Goal: Transaction & Acquisition: Download file/media

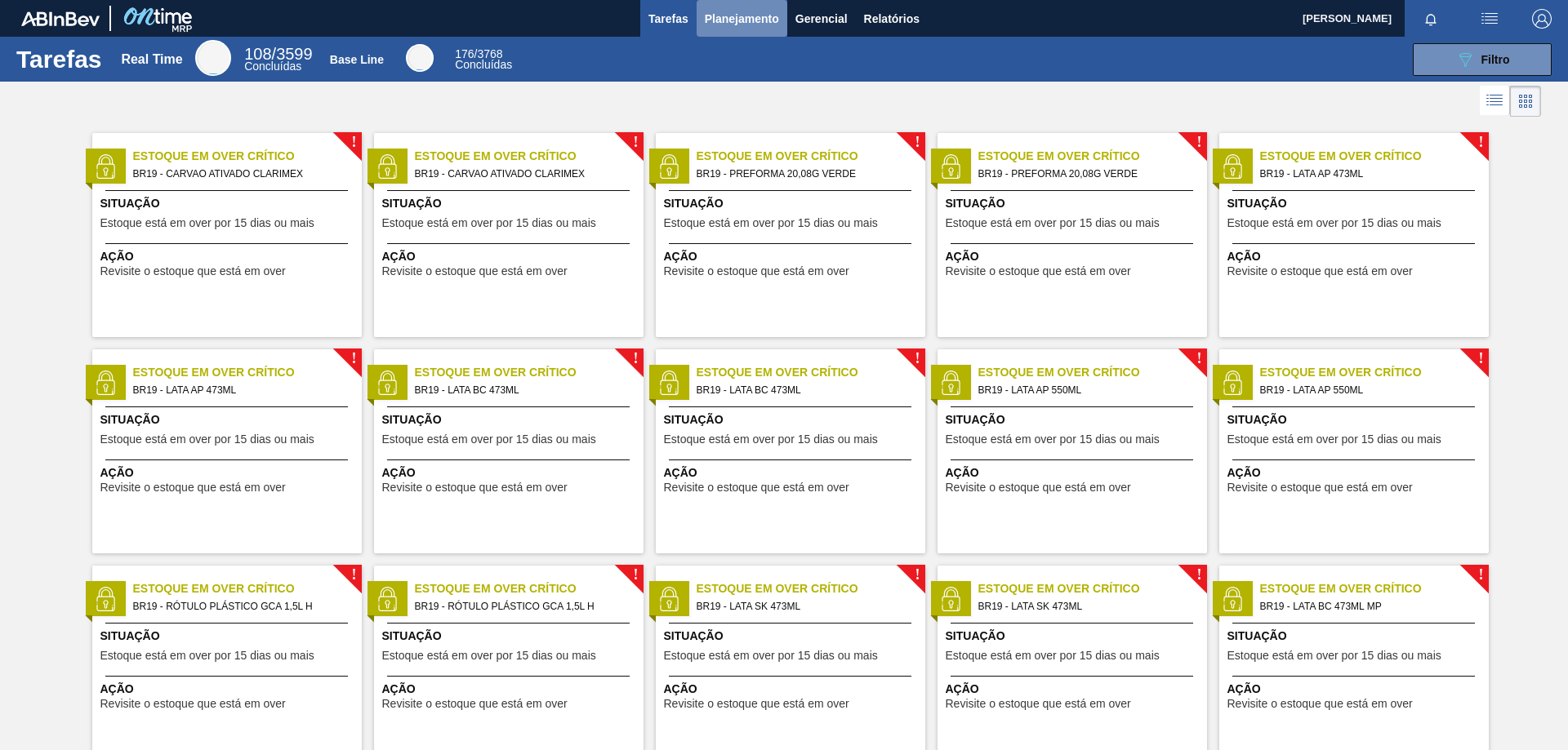
click at [752, 18] on span "Planejamento" at bounding box center [741, 18] width 75 height 19
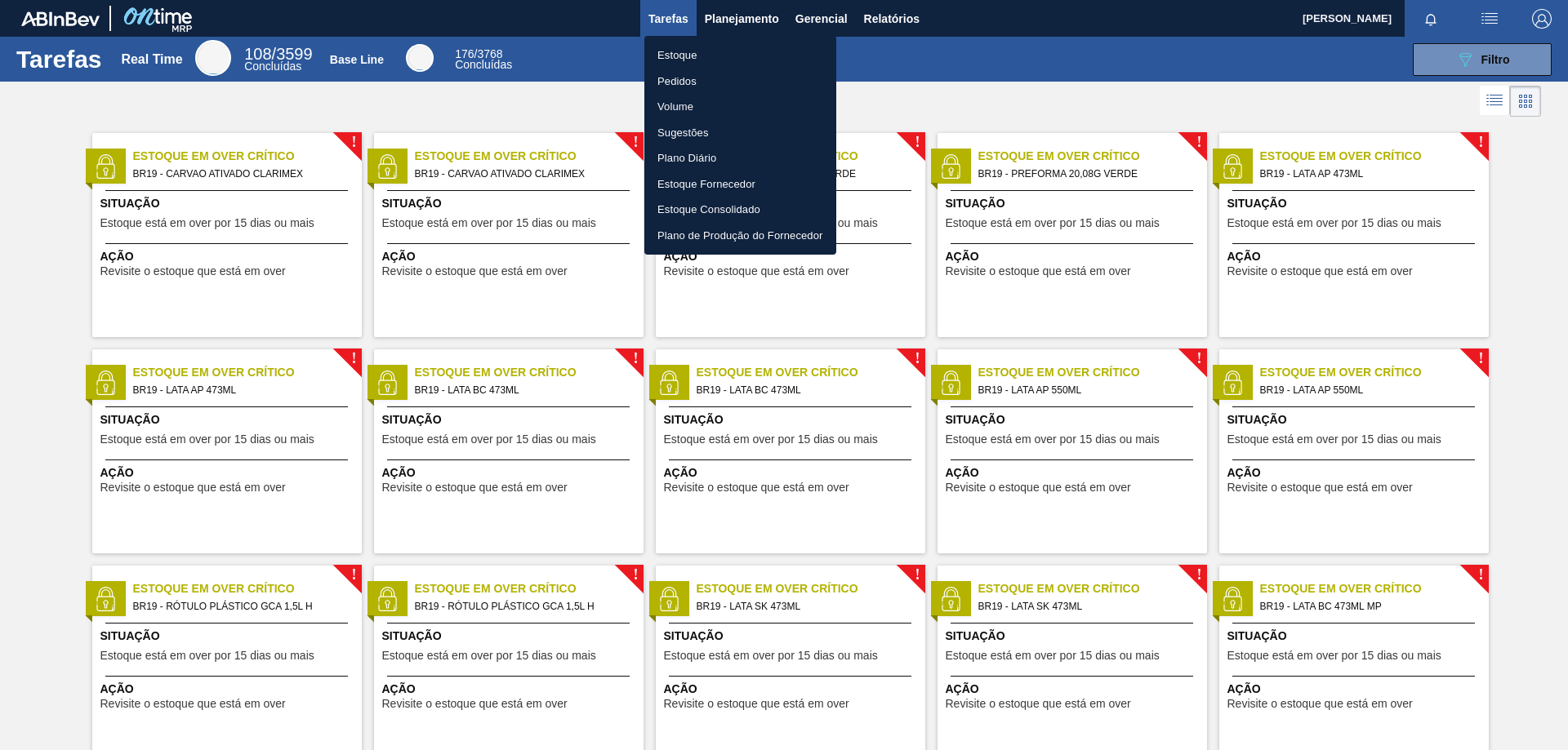
click at [690, 57] on li "Estoque" at bounding box center [740, 55] width 192 height 26
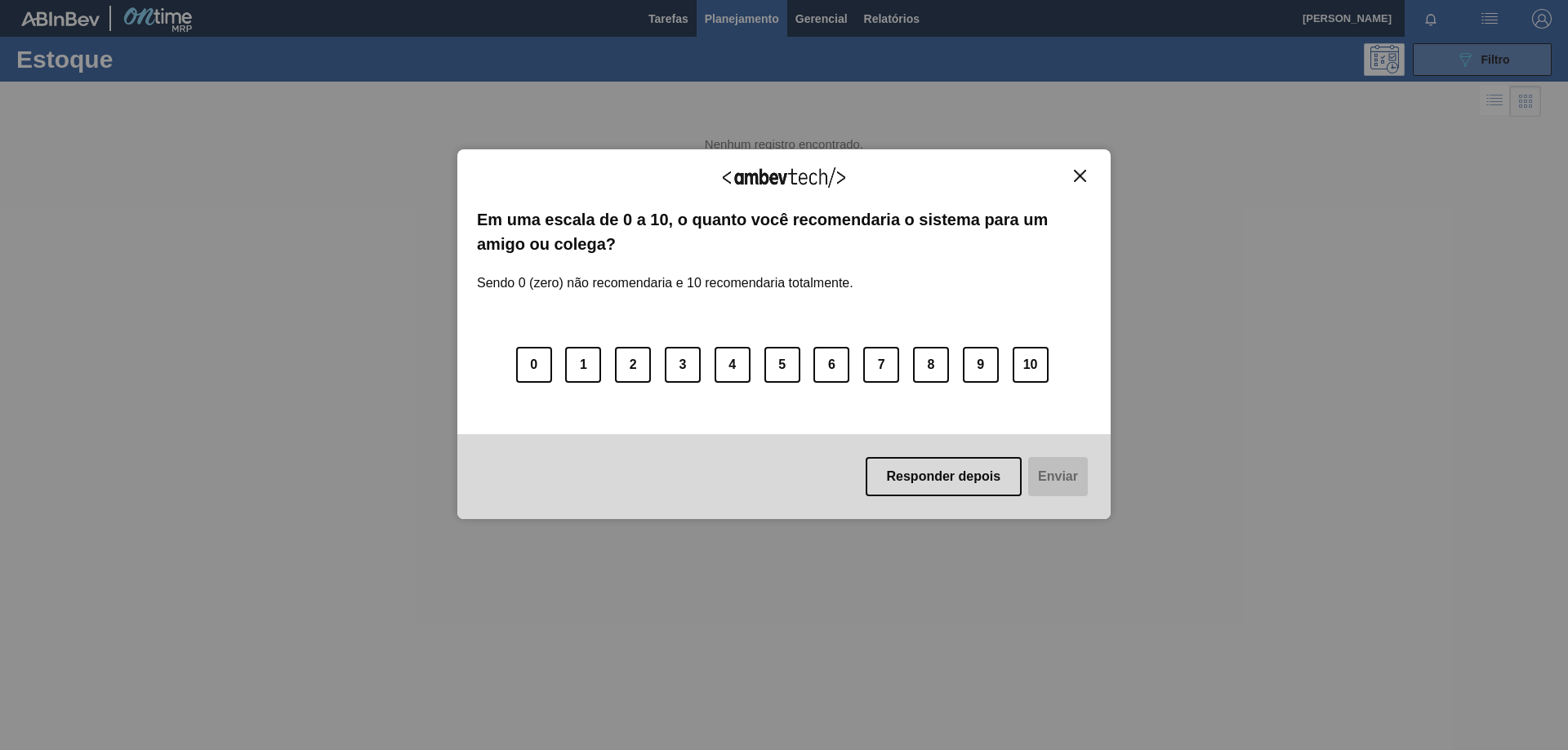
click at [1501, 0] on body "Tarefas Planejamento Gerencial Relatórios [PERSON_NAME] DE MOURA Marcar todas c…" at bounding box center [784, 0] width 1568 height 0
click at [1077, 173] on img "Close" at bounding box center [1080, 175] width 13 height 13
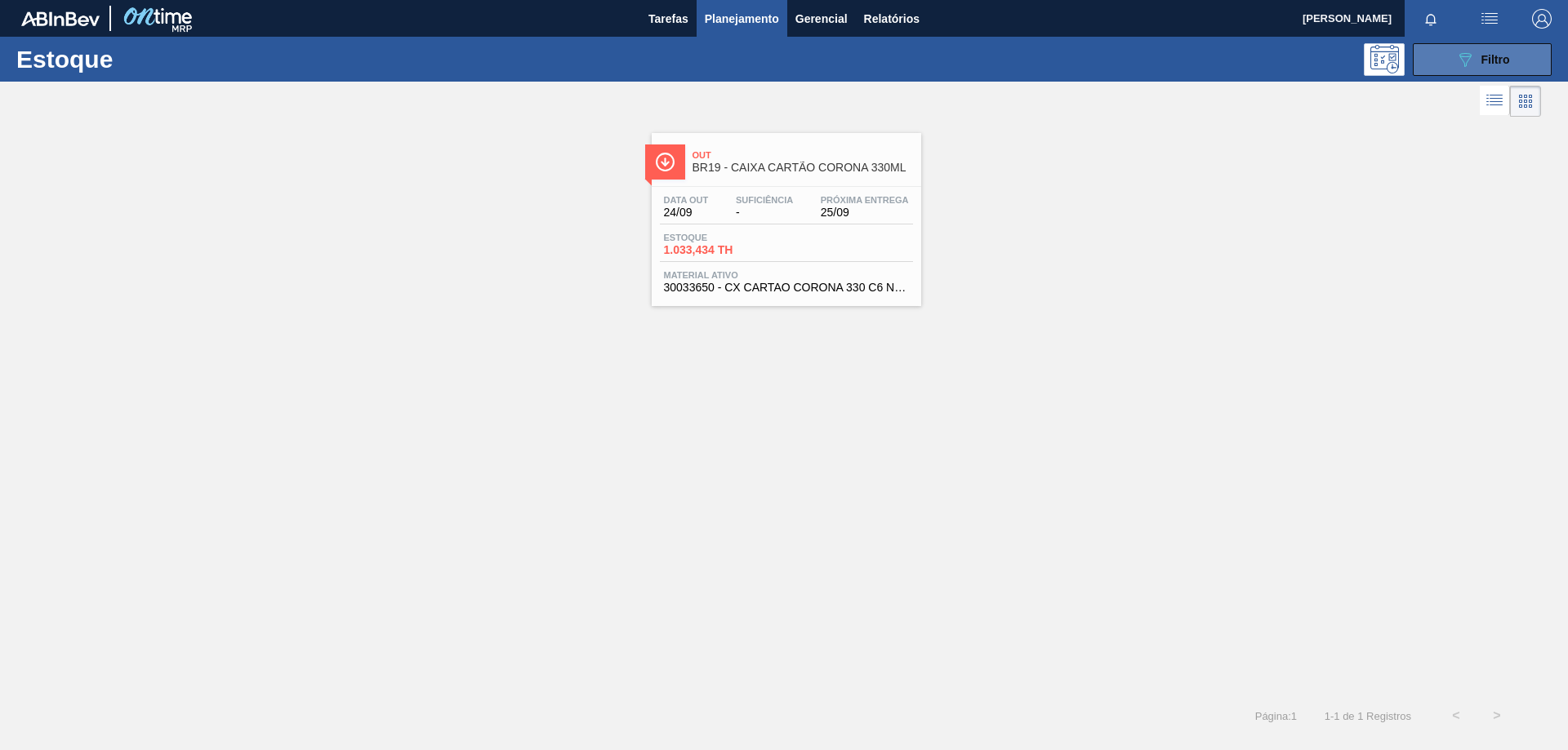
click at [1465, 70] on button "089F7B8B-B2A5-4AFE-B5C0-19BA573D28AC Filtro" at bounding box center [1482, 60] width 139 height 33
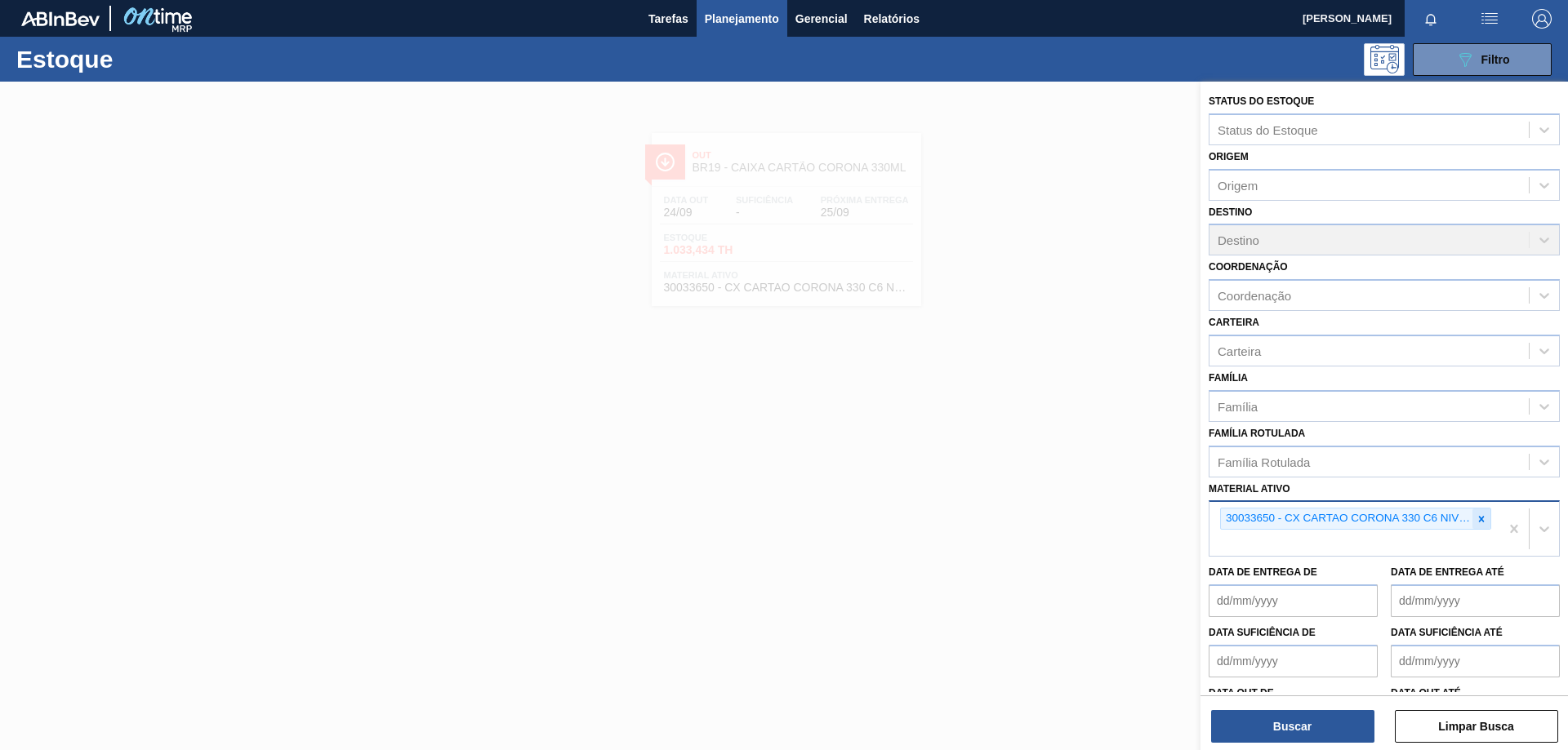
click at [1480, 524] on icon at bounding box center [1482, 519] width 12 height 12
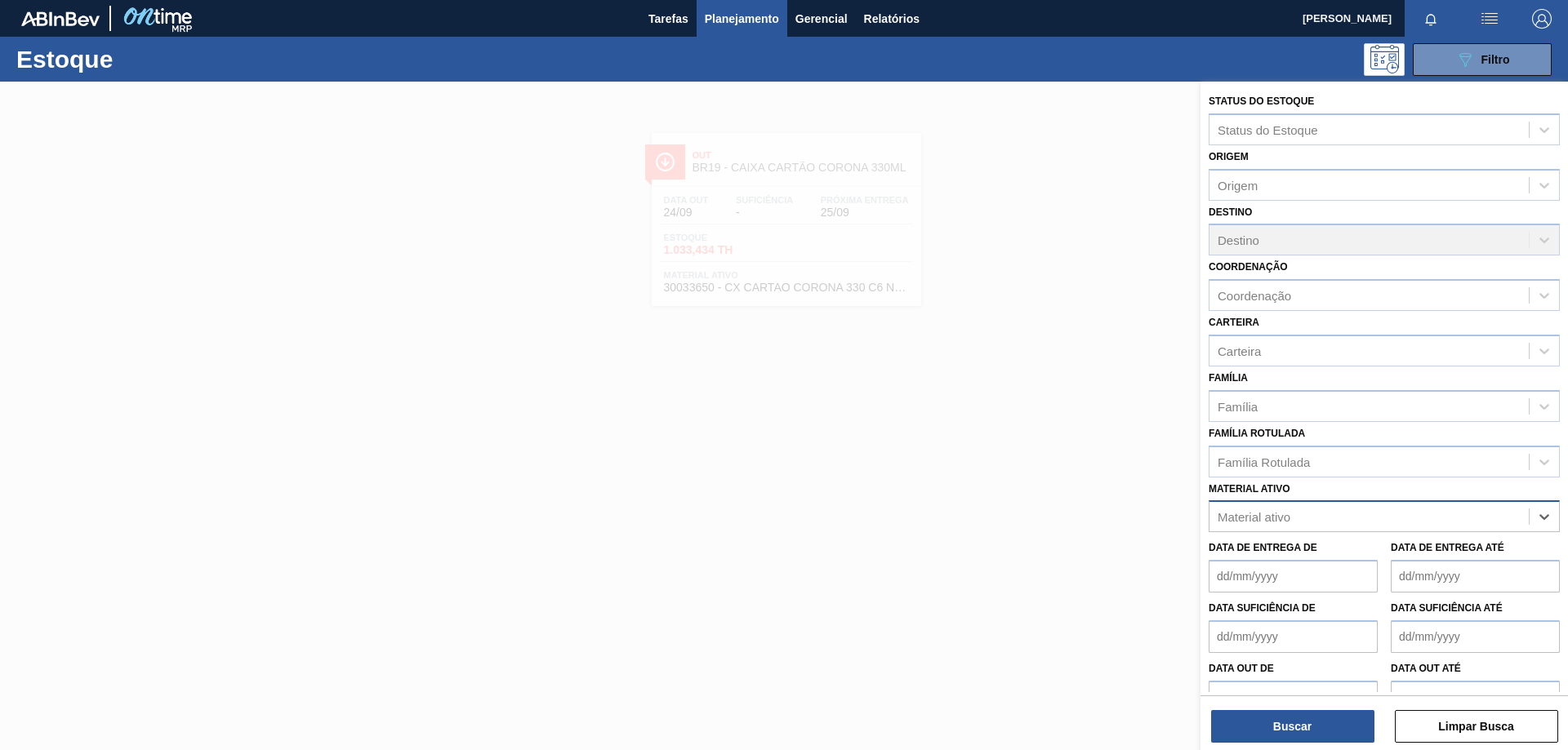
paste ativo "30012506"
type ativo "30012506"
drag, startPoint x: 1309, startPoint y: 550, endPoint x: 1307, endPoint y: 638, distance: 88.0
click at [1309, 559] on div "30012506 - FILME C. 510X65 AP 350ML MP C18 429" at bounding box center [1384, 556] width 351 height 30
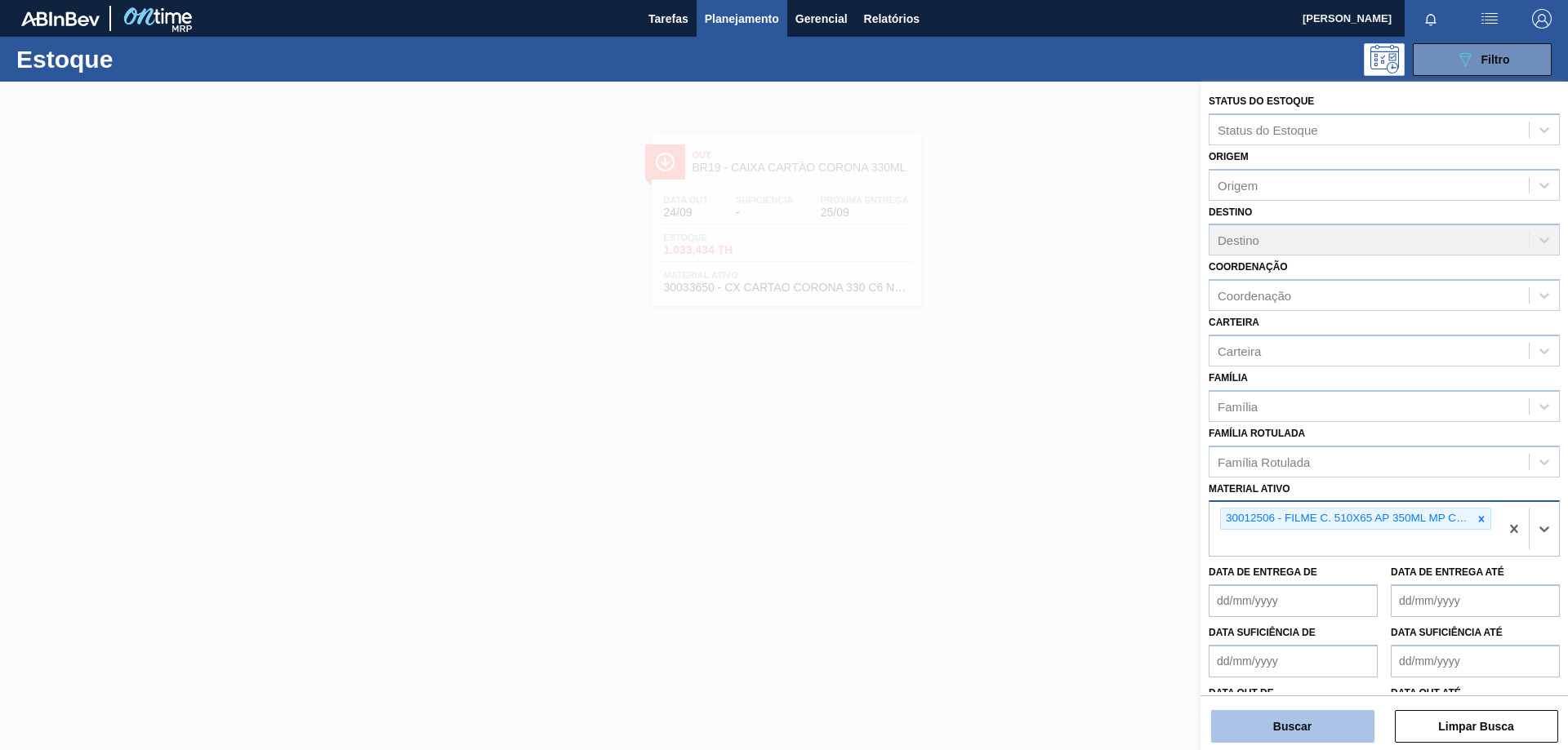
click at [1275, 728] on button "Buscar" at bounding box center [1293, 727] width 164 height 33
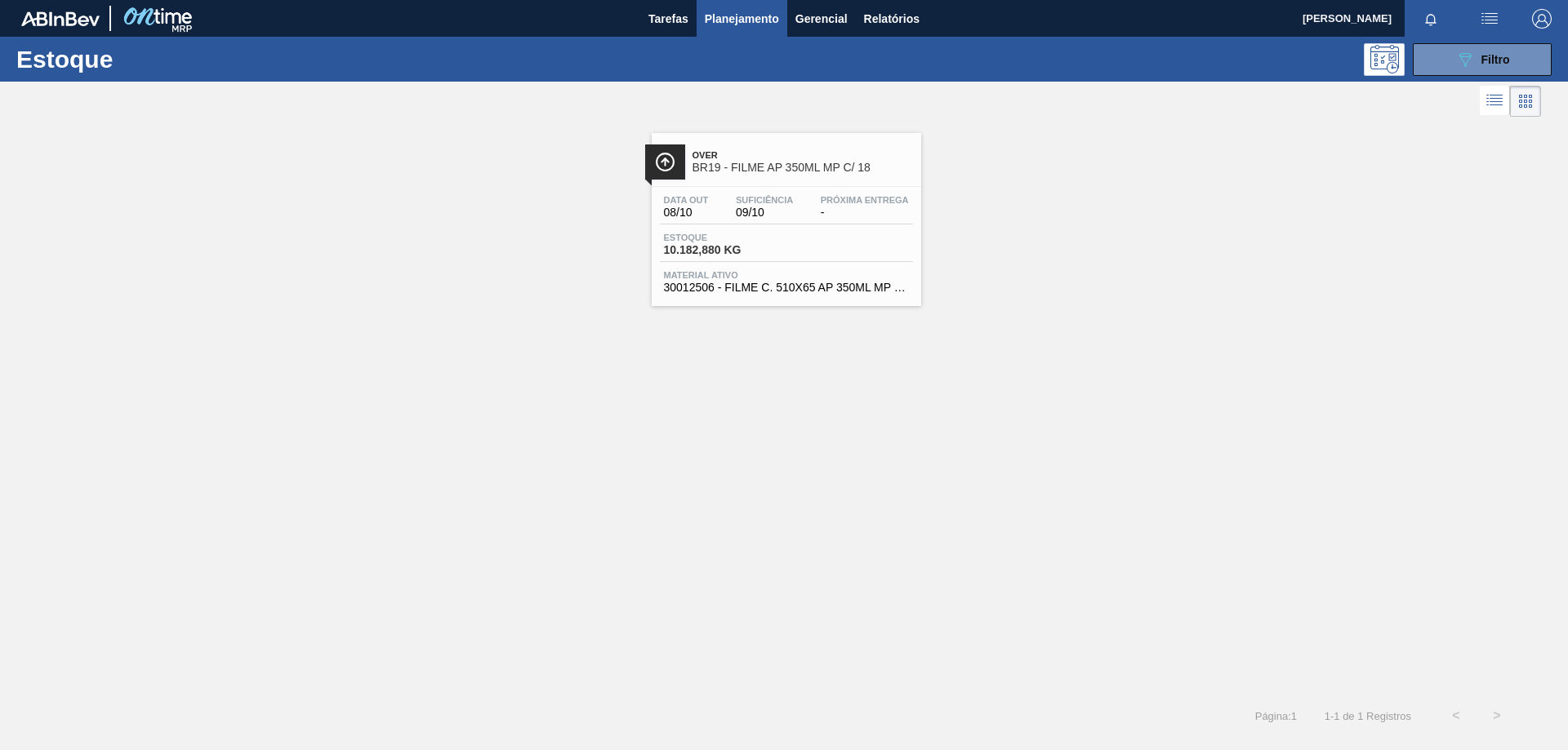
click at [717, 204] on div "Data [DATE] Suficiência 09/10 Próxima Entrega -" at bounding box center [786, 209] width 253 height 29
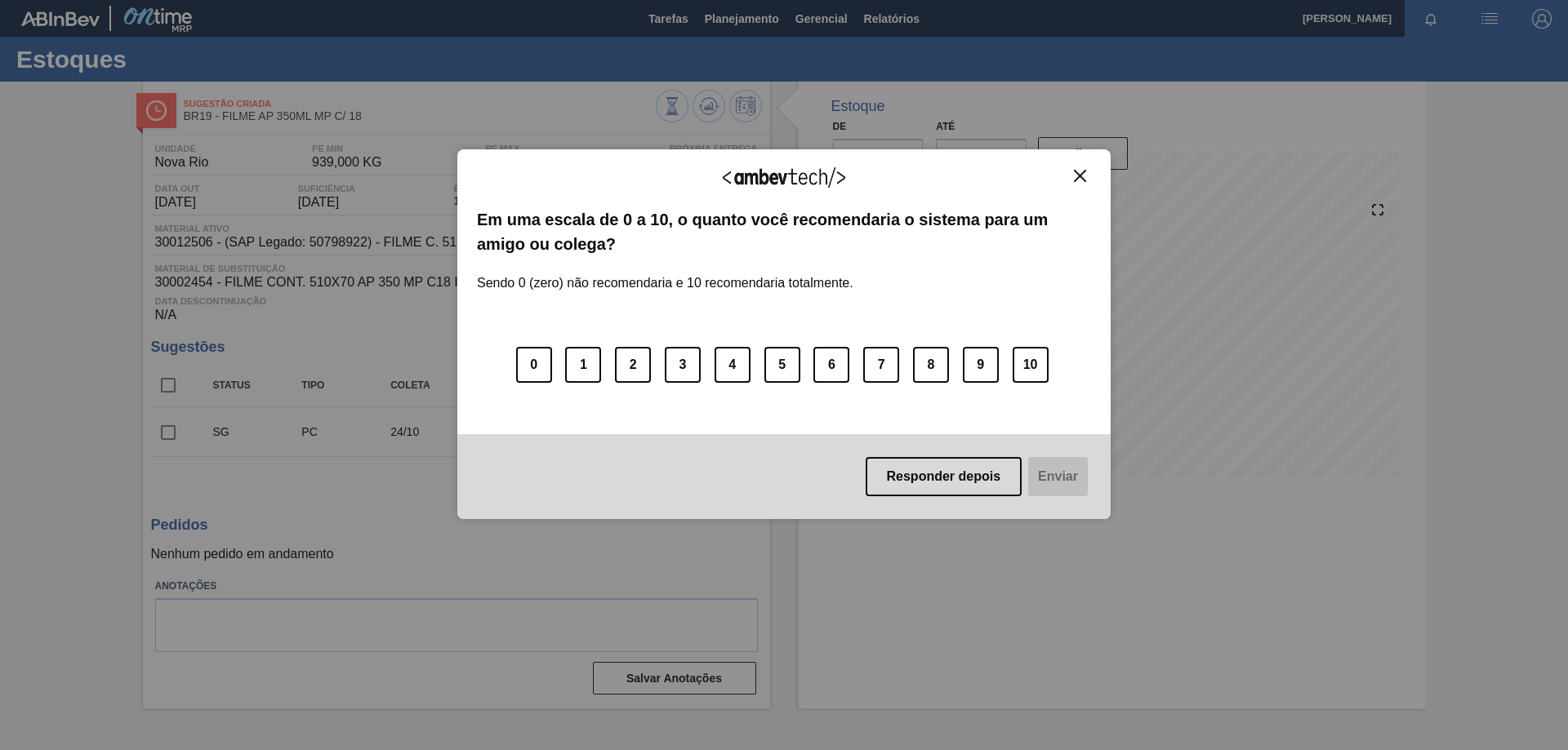
click at [1076, 173] on img "Close" at bounding box center [1080, 175] width 13 height 13
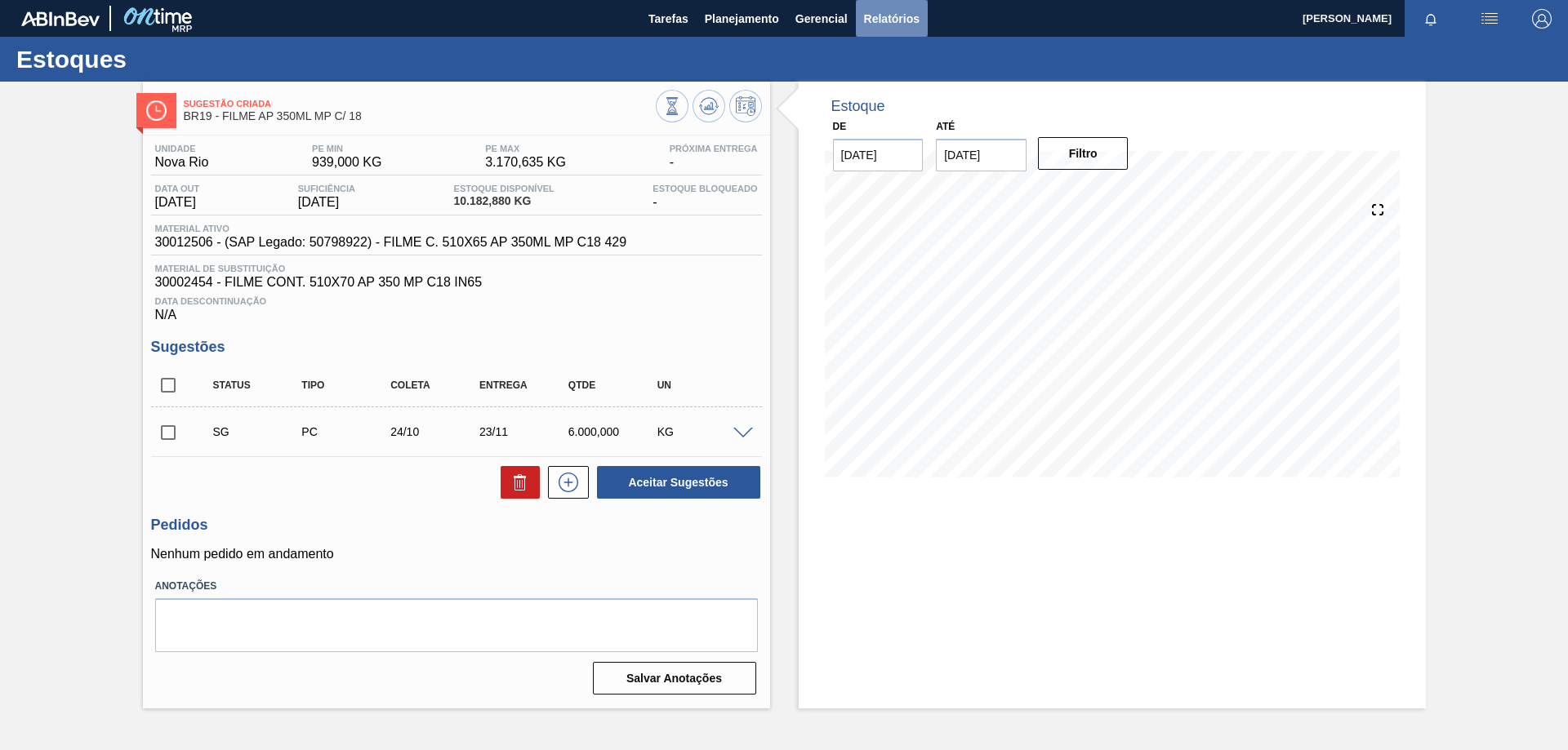
click at [878, 12] on span "Relatórios" at bounding box center [891, 18] width 55 height 19
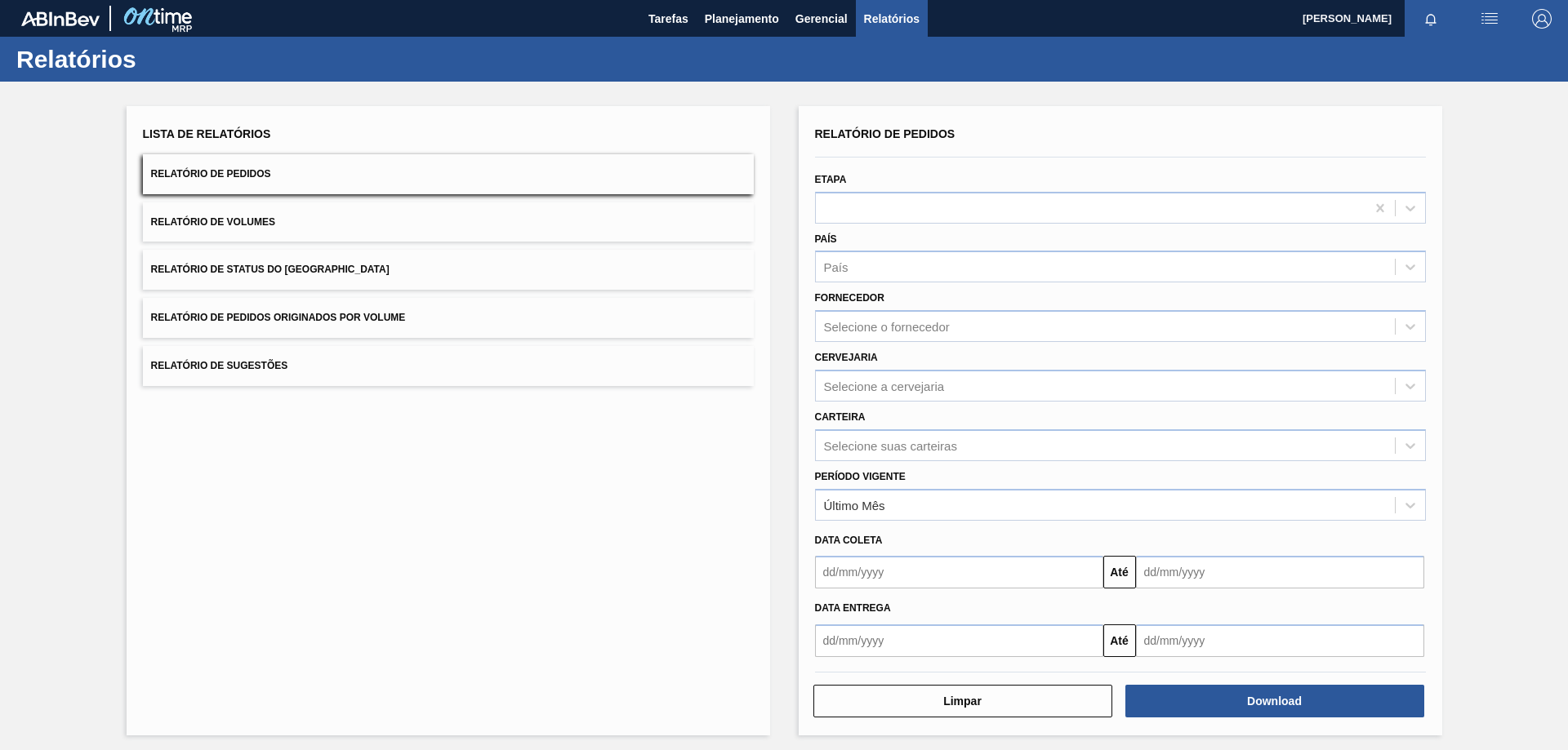
click at [349, 321] on span "Relatório de Pedidos Originados por Volume" at bounding box center [278, 318] width 255 height 12
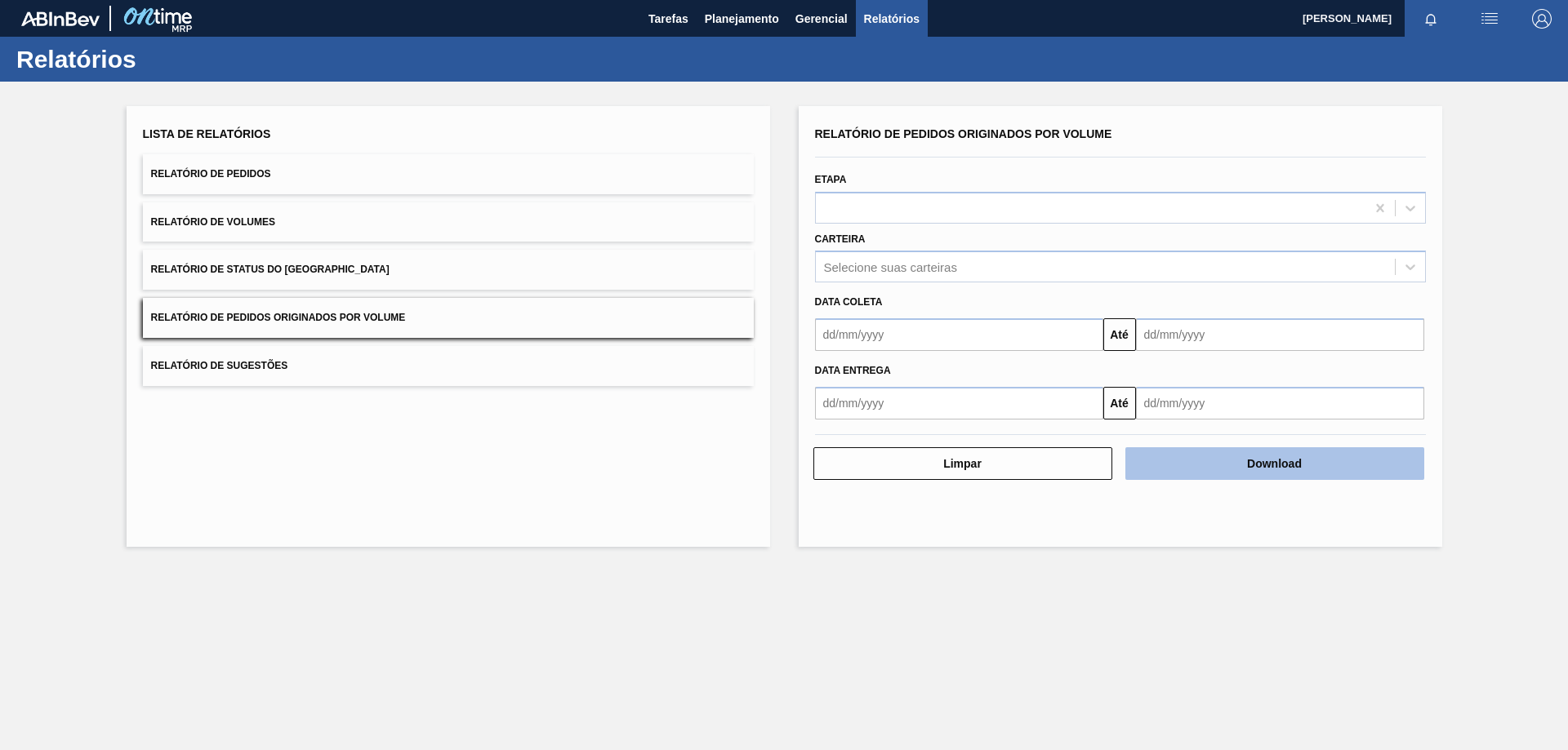
click at [1316, 457] on button "Download" at bounding box center [1274, 464] width 298 height 33
click at [1282, 462] on button "Download" at bounding box center [1274, 464] width 298 height 33
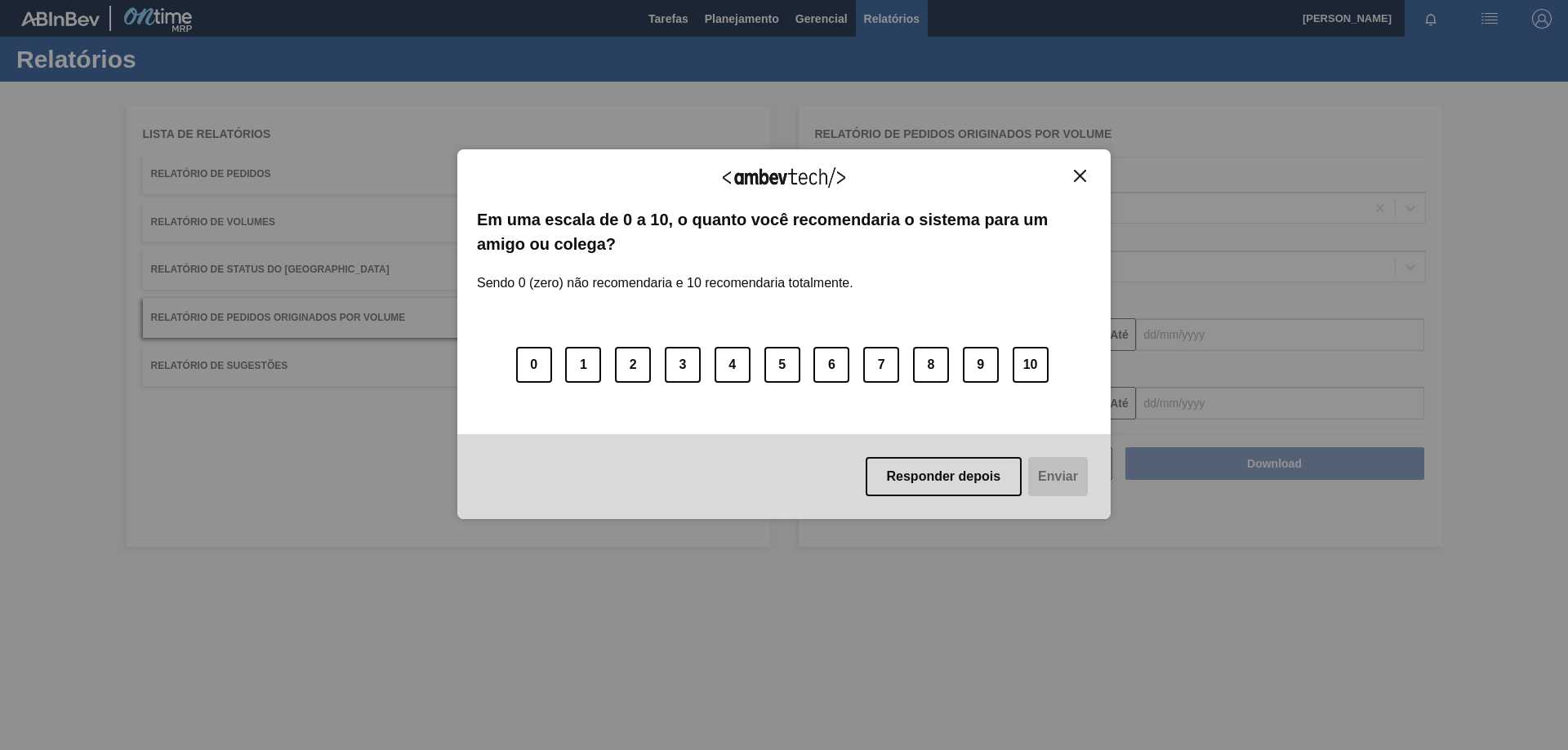
click at [1080, 174] on img "Close" at bounding box center [1080, 175] width 13 height 13
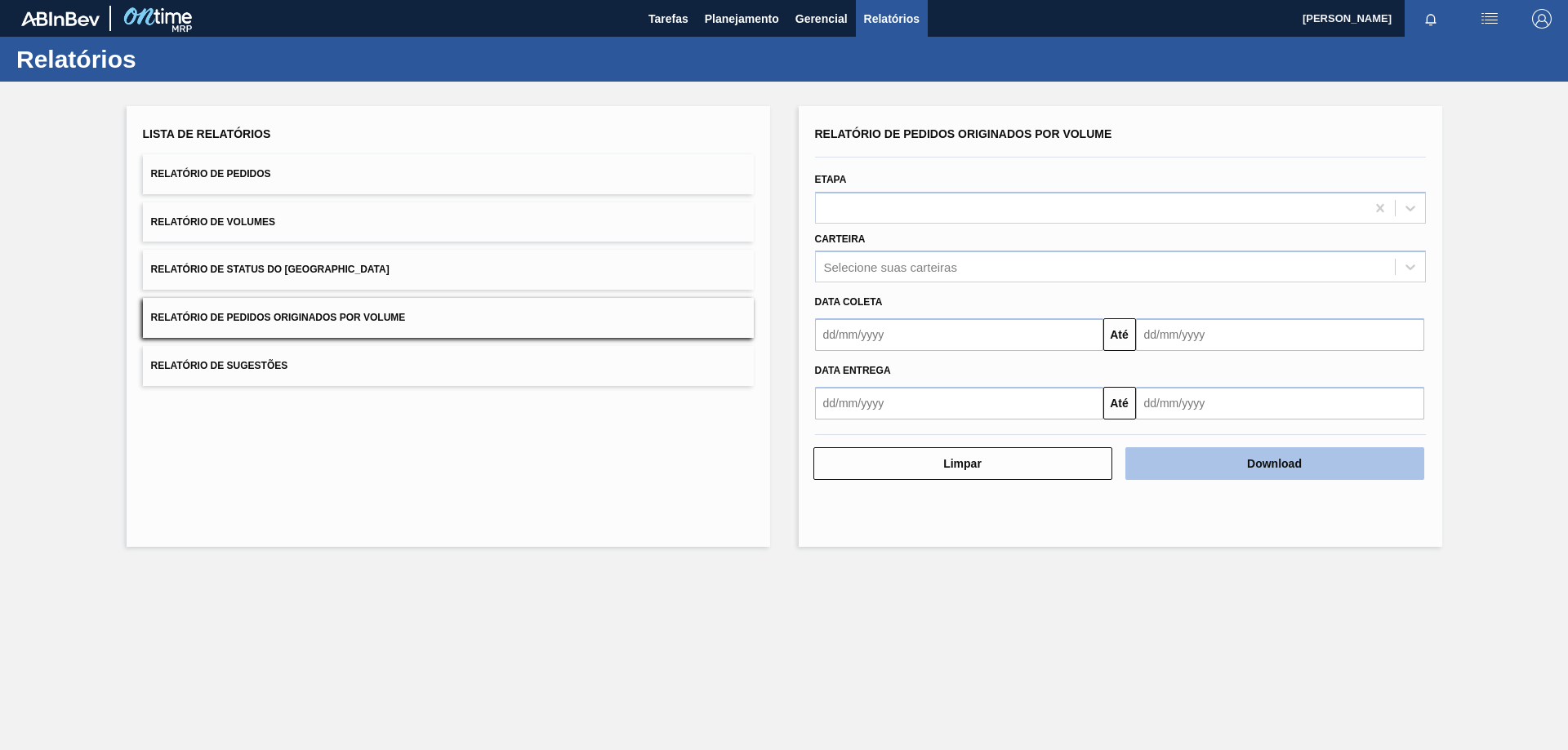
click at [1270, 469] on button "Download" at bounding box center [1274, 464] width 298 height 33
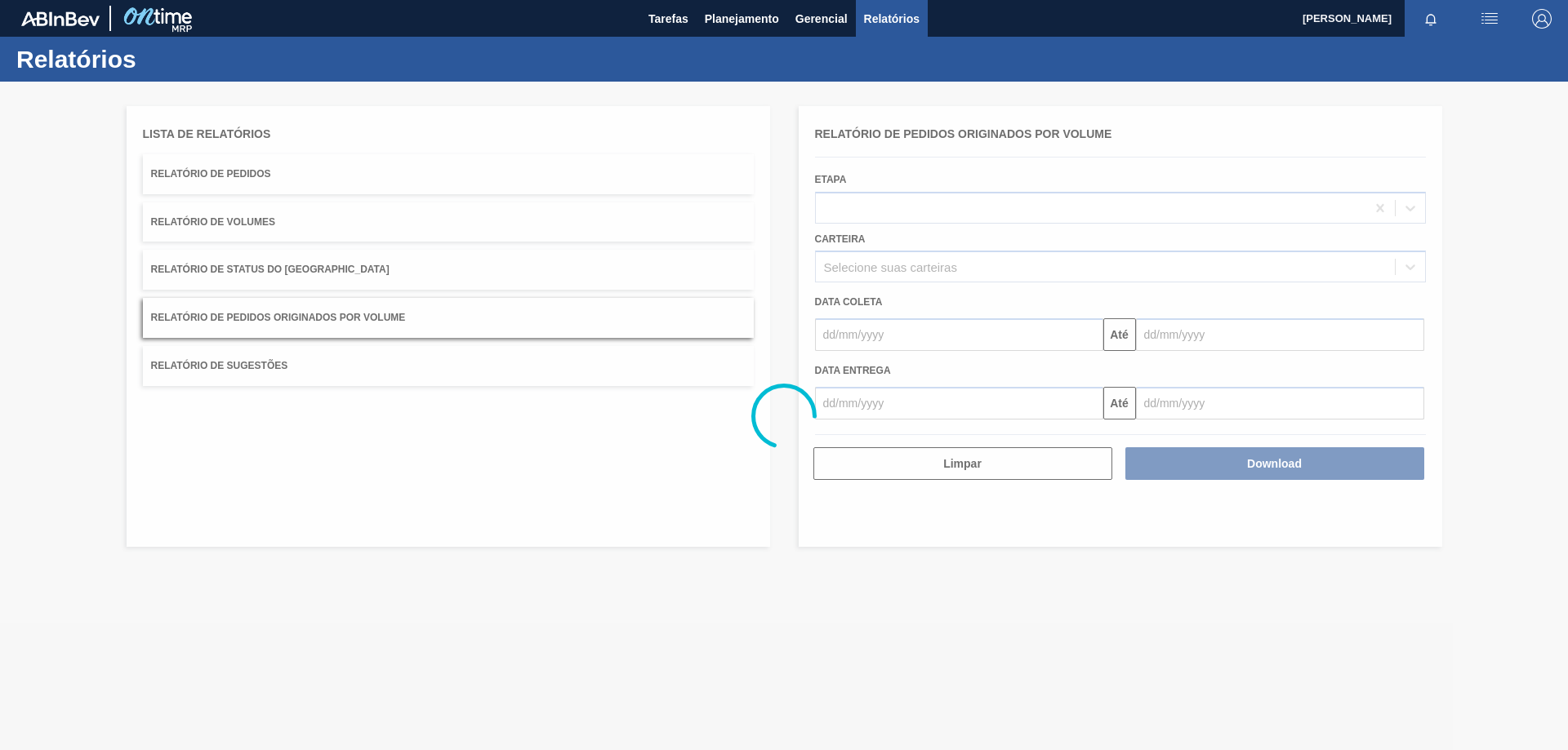
click at [879, 324] on div at bounding box center [784, 416] width 1568 height 669
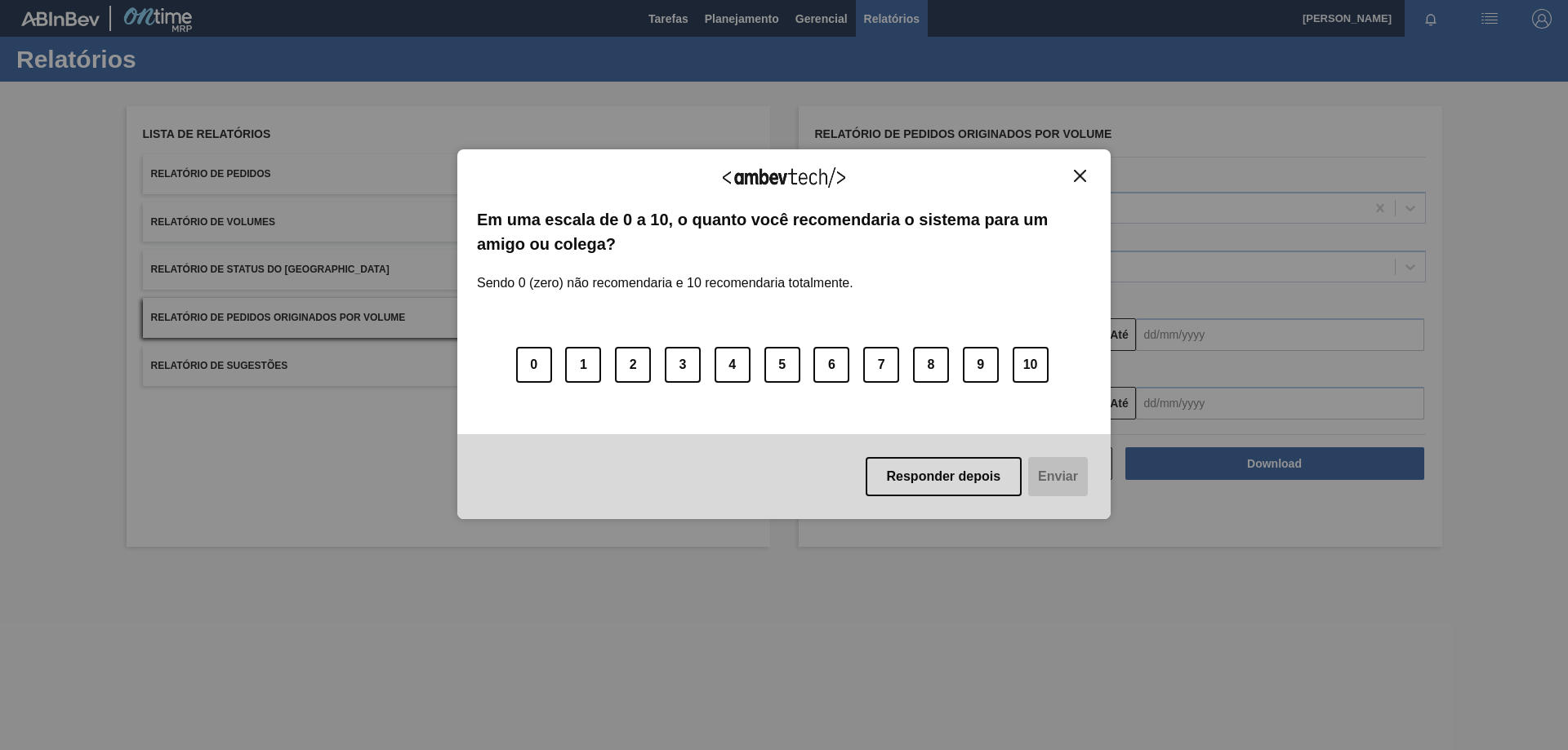
click at [1079, 171] on img "Close" at bounding box center [1080, 175] width 13 height 13
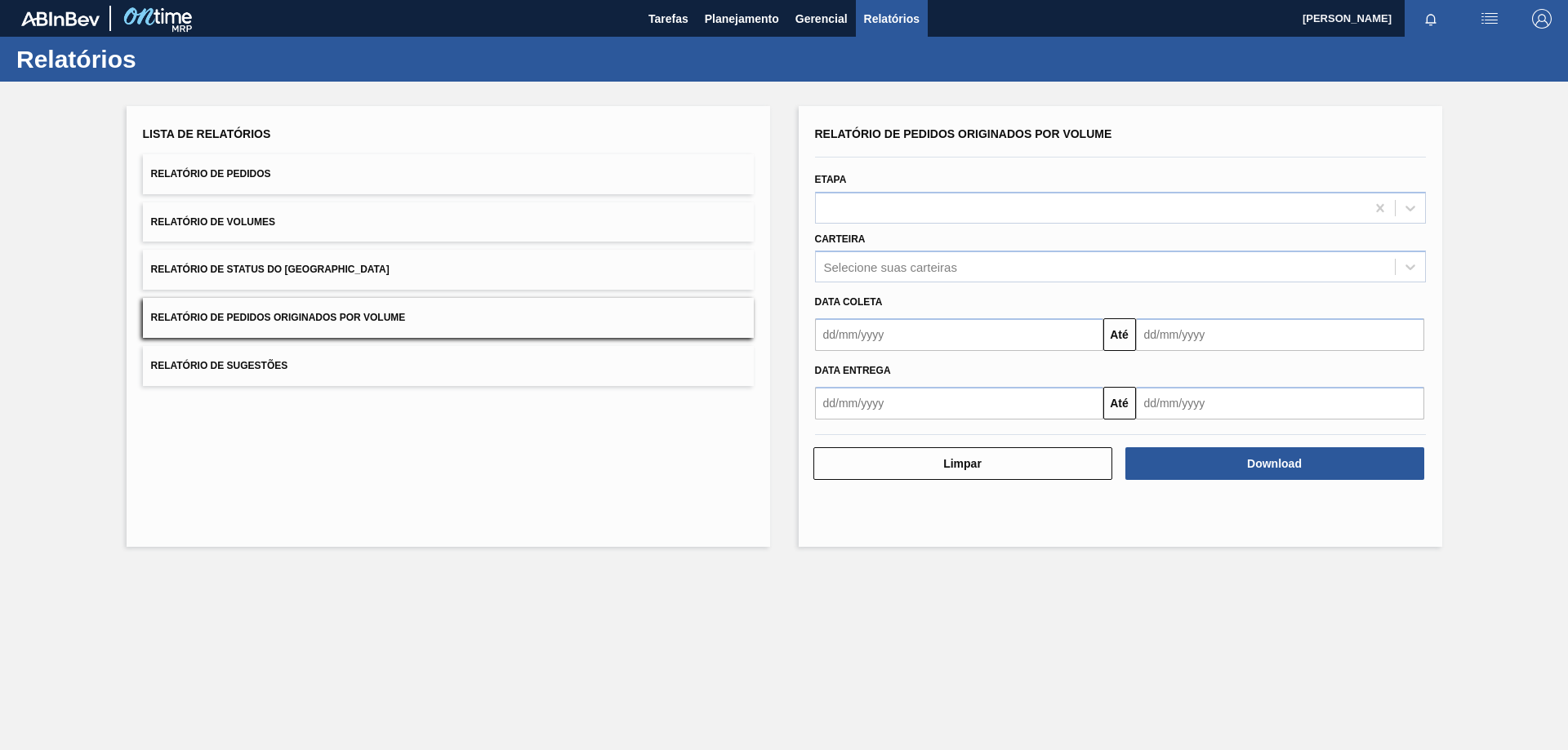
drag, startPoint x: 1538, startPoint y: 272, endPoint x: 1505, endPoint y: 284, distance: 35.1
click at [1523, 277] on div "Lista de Relatórios Relatório de Pedidos Relatório de Volumes Relatório de Stat…" at bounding box center [784, 324] width 1568 height 485
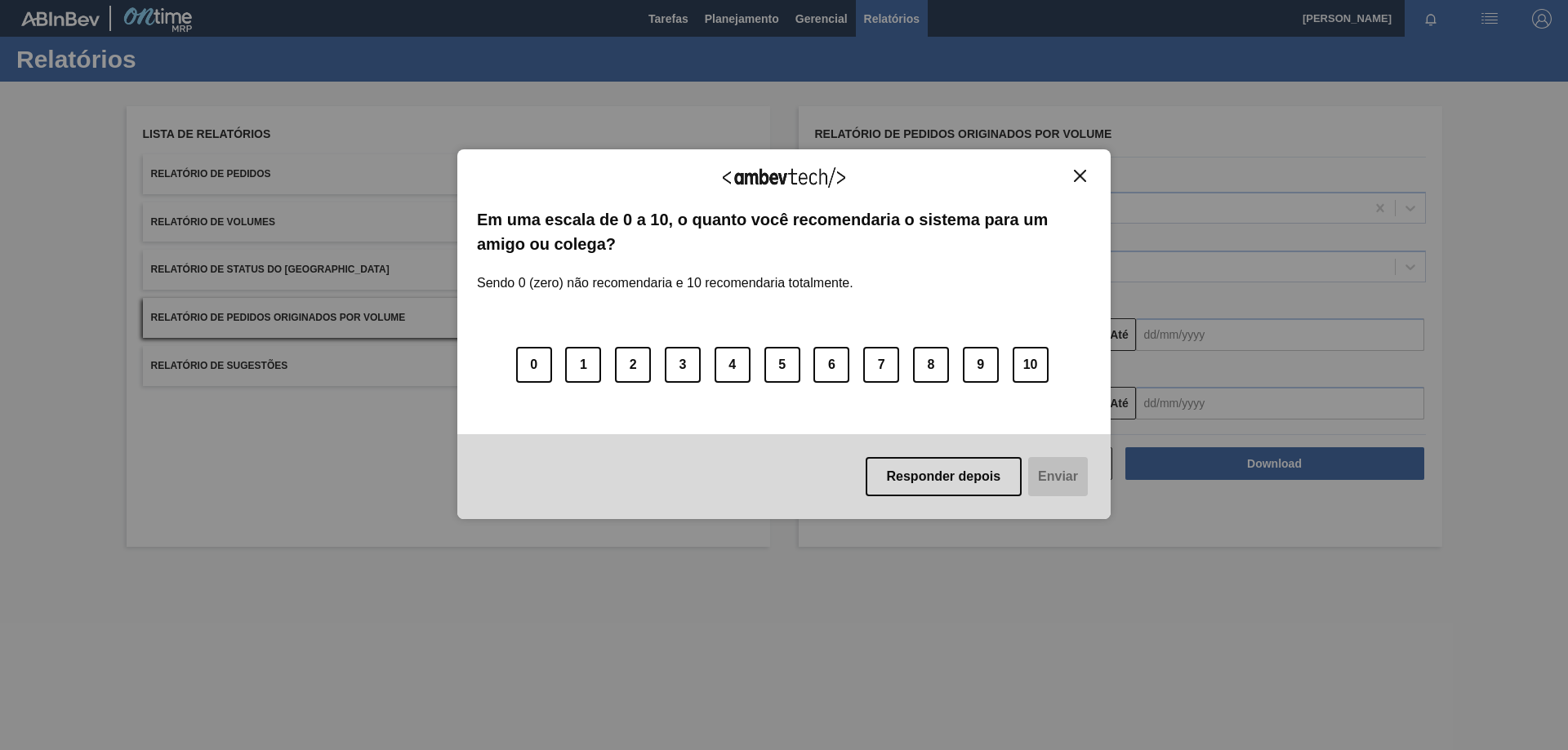
click at [1073, 173] on button "Close" at bounding box center [1080, 175] width 22 height 14
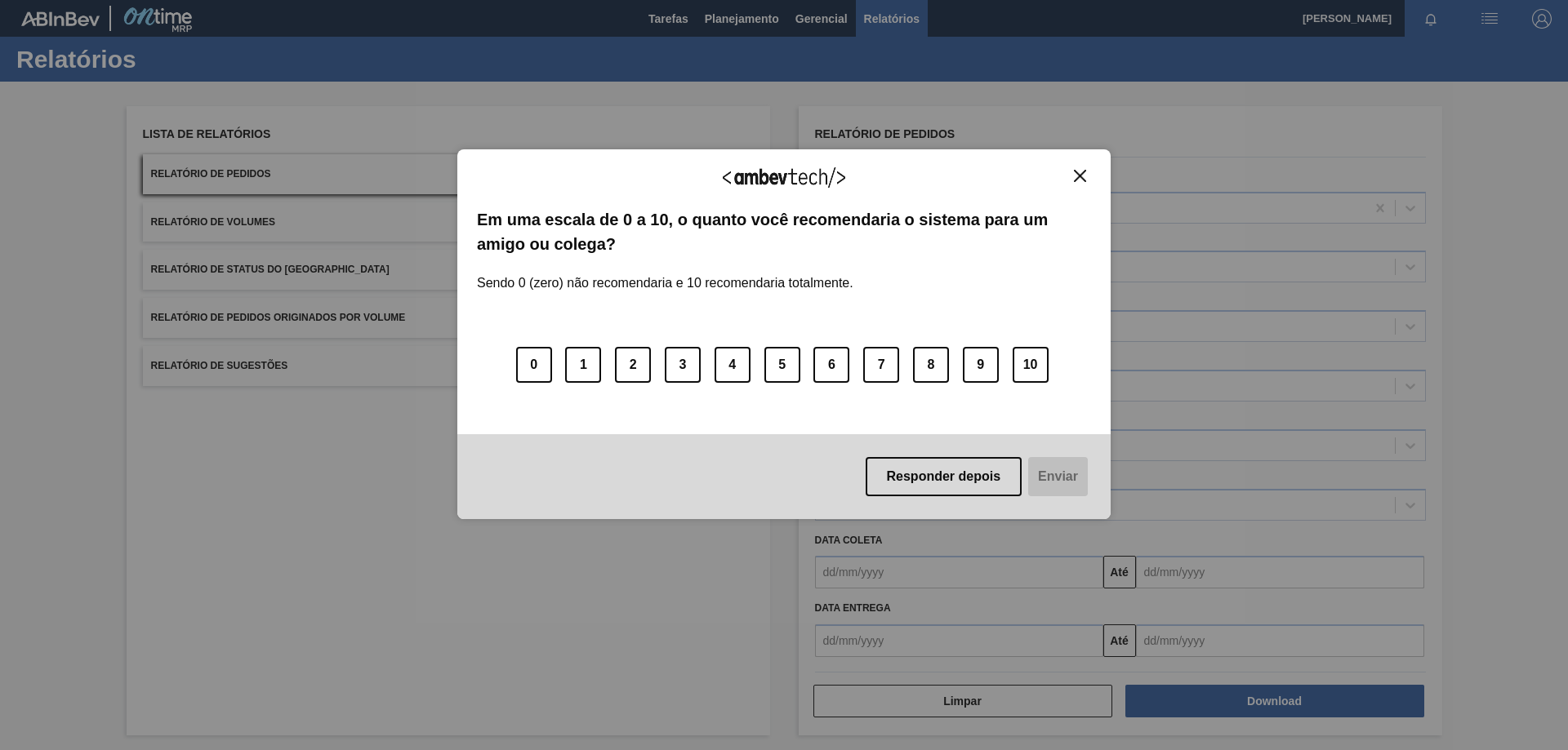
click at [1077, 174] on img "Close" at bounding box center [1080, 175] width 13 height 13
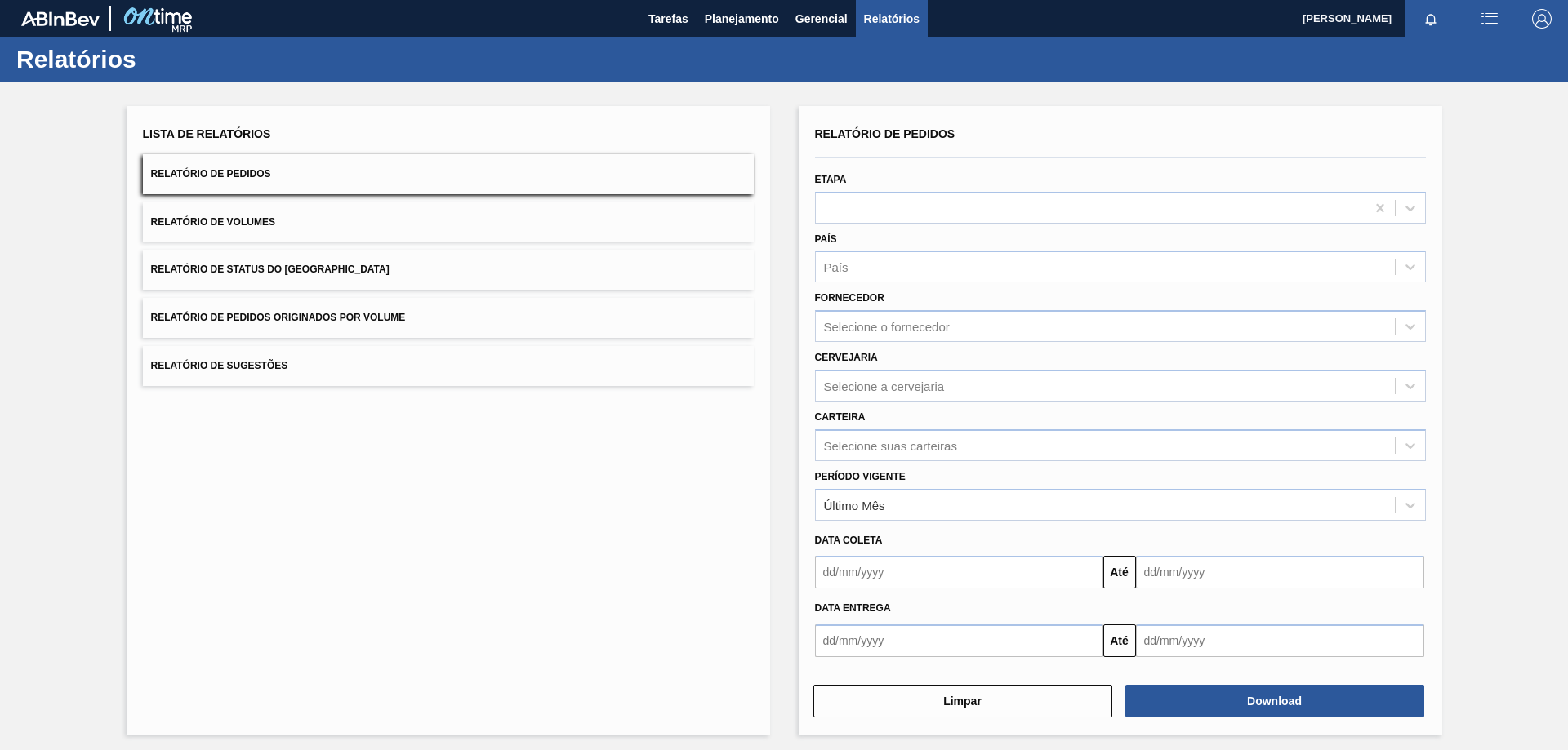
click at [375, 303] on button "Relatório de Pedidos Originados por Volume" at bounding box center [448, 318] width 611 height 40
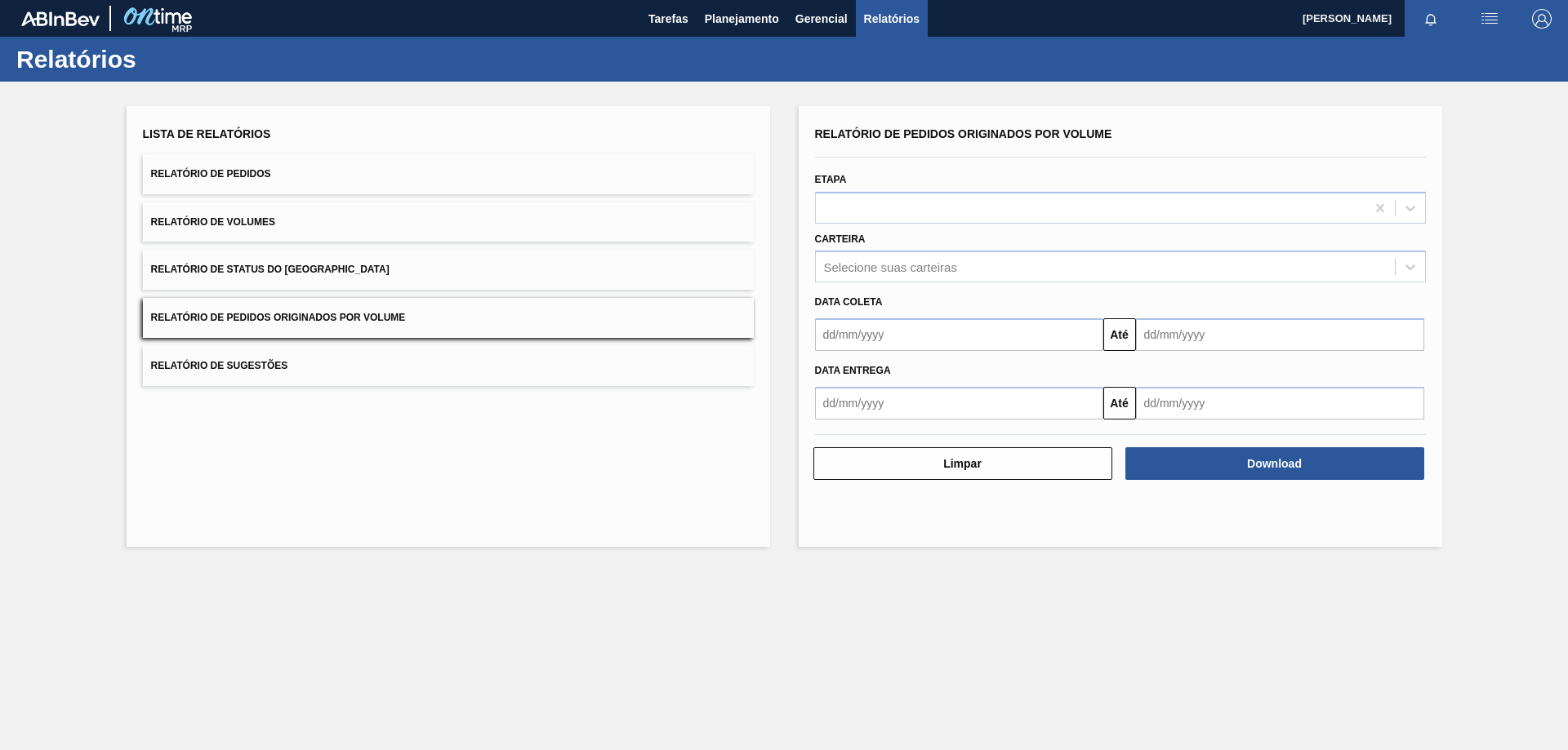
click at [936, 387] on input "text" at bounding box center [958, 403] width 288 height 33
click at [828, 443] on button "Previous Month" at bounding box center [830, 443] width 12 height 12
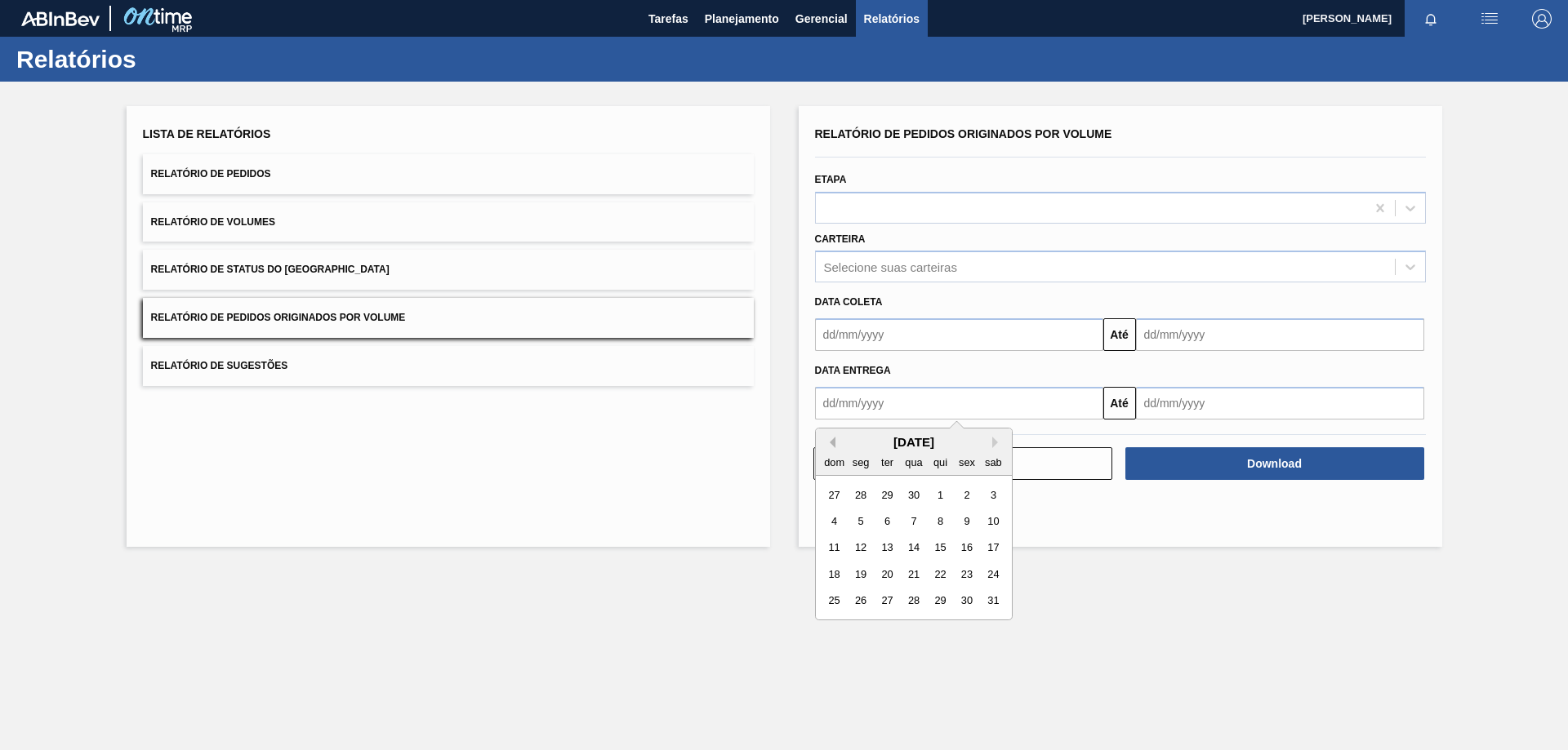
click at [828, 443] on button "Previous Month" at bounding box center [830, 443] width 12 height 12
click at [834, 495] on div "30" at bounding box center [833, 495] width 22 height 22
type input "30/03/2025"
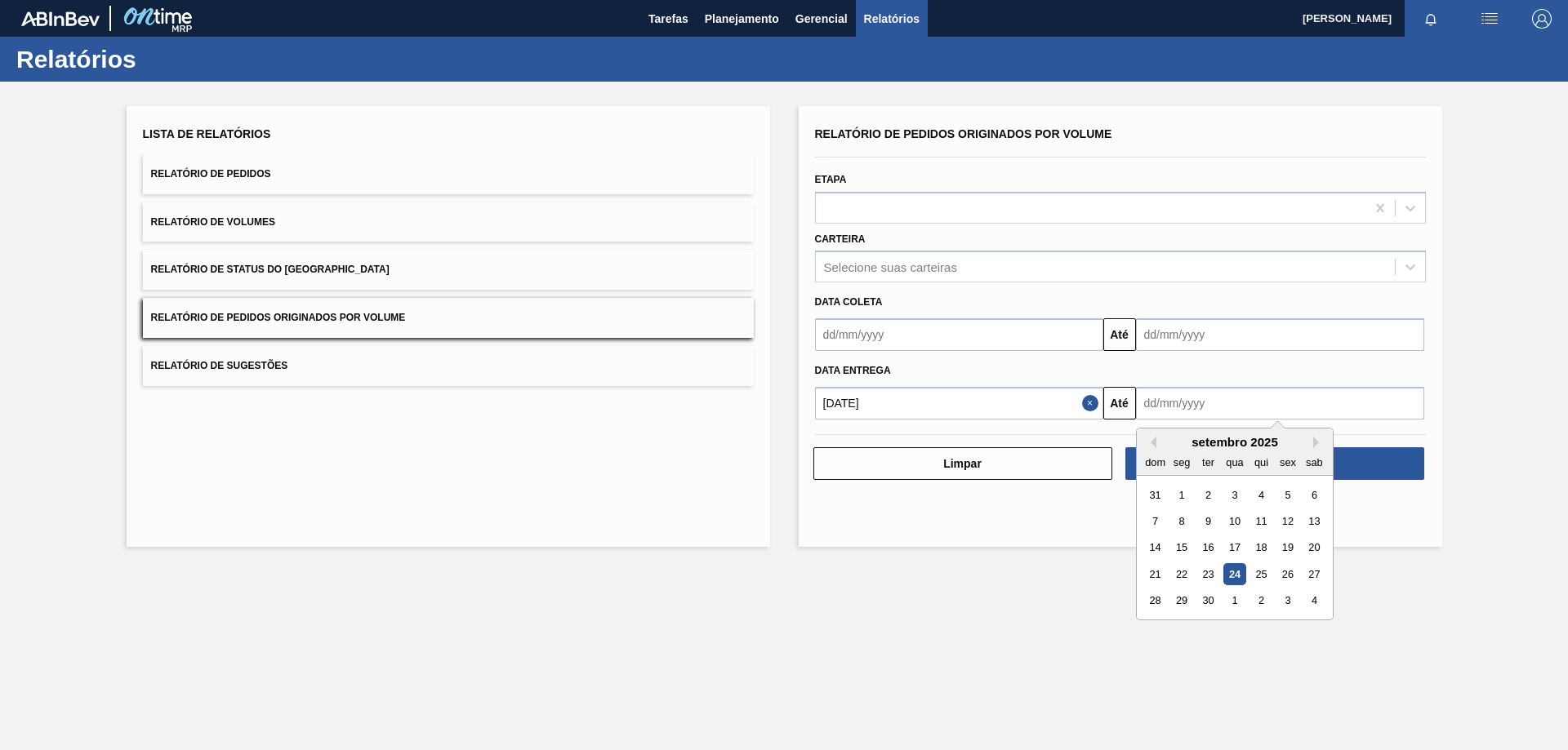
click at [1184, 401] on input "text" at bounding box center [1279, 403] width 288 height 33
click at [1315, 446] on button "Next Month" at bounding box center [1319, 443] width 12 height 12
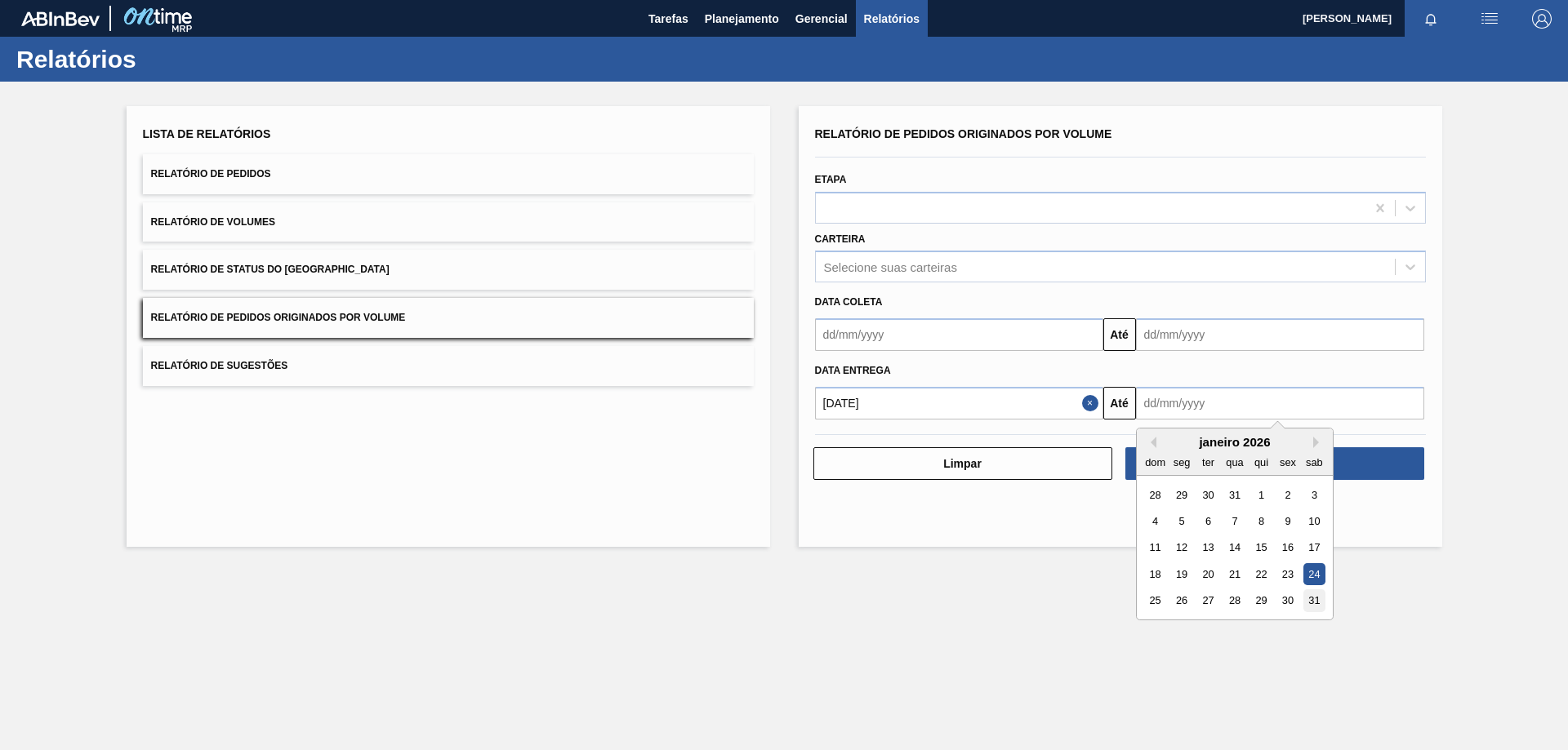
click at [1308, 604] on div "31" at bounding box center [1313, 600] width 22 height 22
type input "31/01/2026"
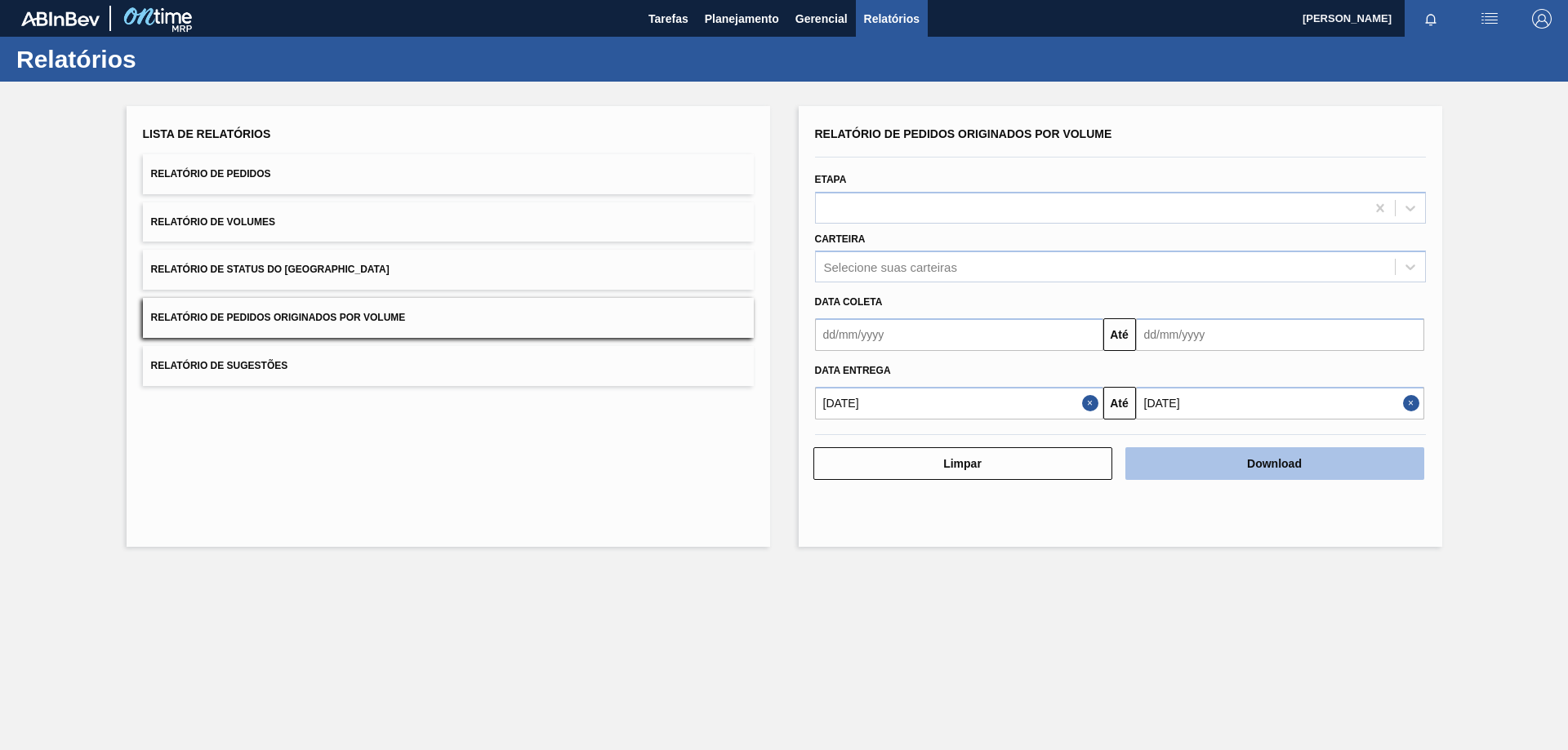
click at [1274, 469] on button "Download" at bounding box center [1274, 464] width 298 height 33
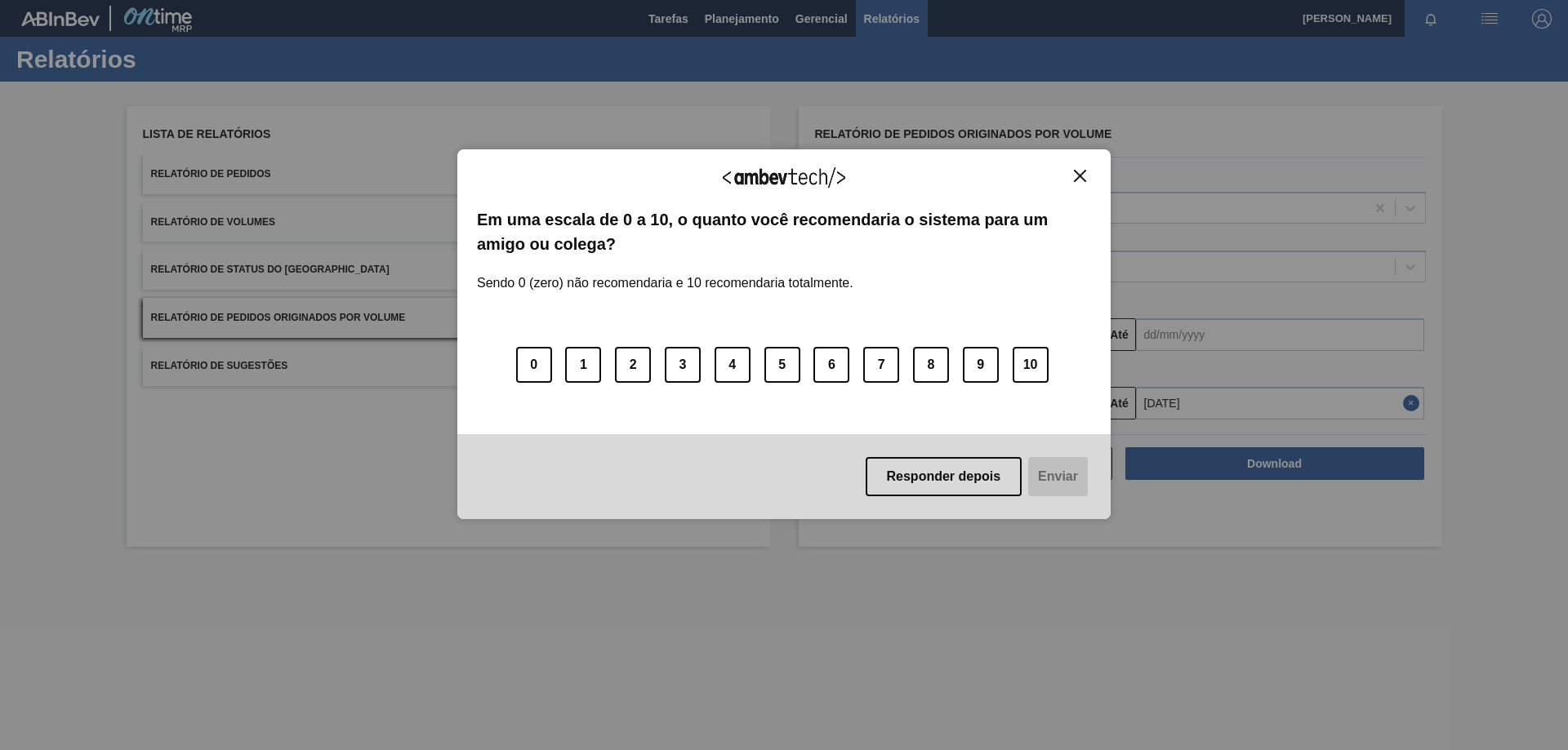
click at [1080, 175] on img "Close" at bounding box center [1080, 175] width 13 height 13
